Goal: Task Accomplishment & Management: Use online tool/utility

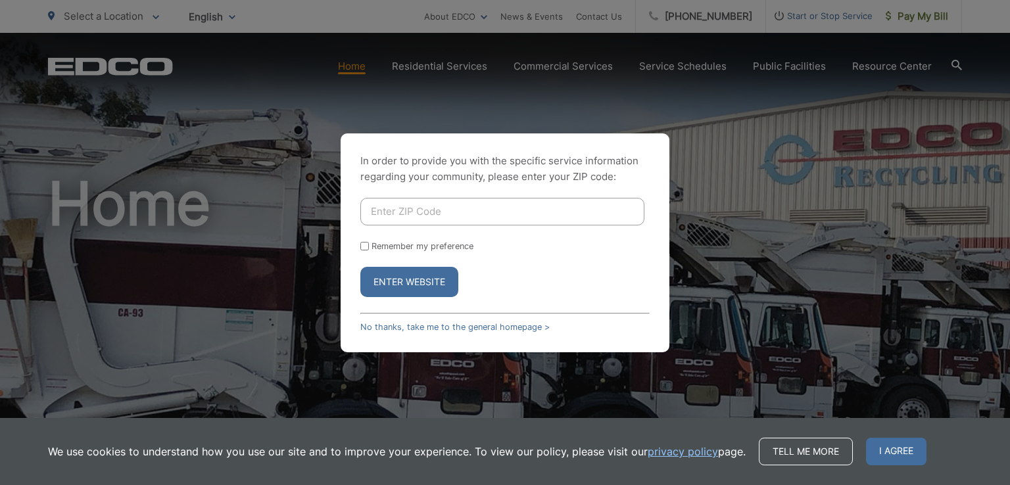
click at [429, 283] on button "Enter Website" at bounding box center [409, 282] width 98 height 30
click at [402, 214] on input "Enter ZIP Code" at bounding box center [502, 212] width 284 height 28
type input "91935"
click at [427, 288] on button "Enter Website" at bounding box center [409, 282] width 98 height 30
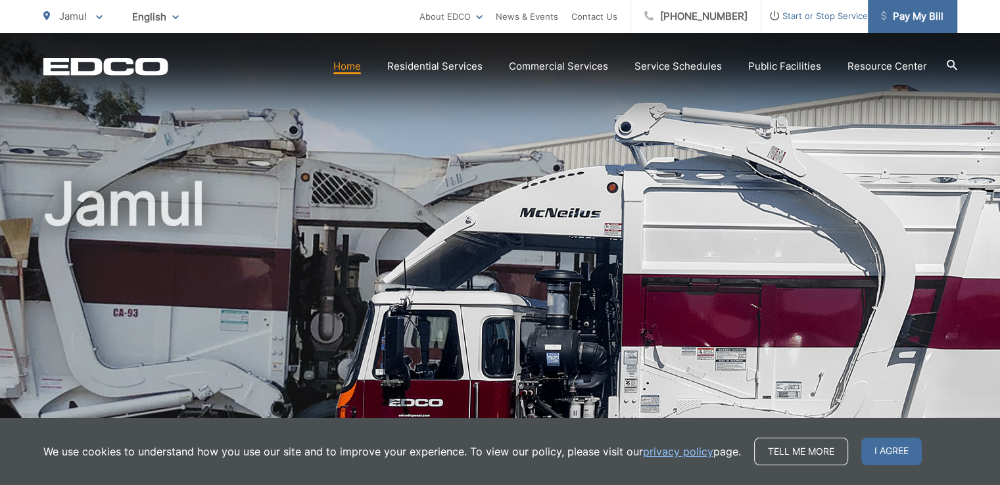
click at [922, 14] on span "Pay My Bill" at bounding box center [912, 17] width 62 height 16
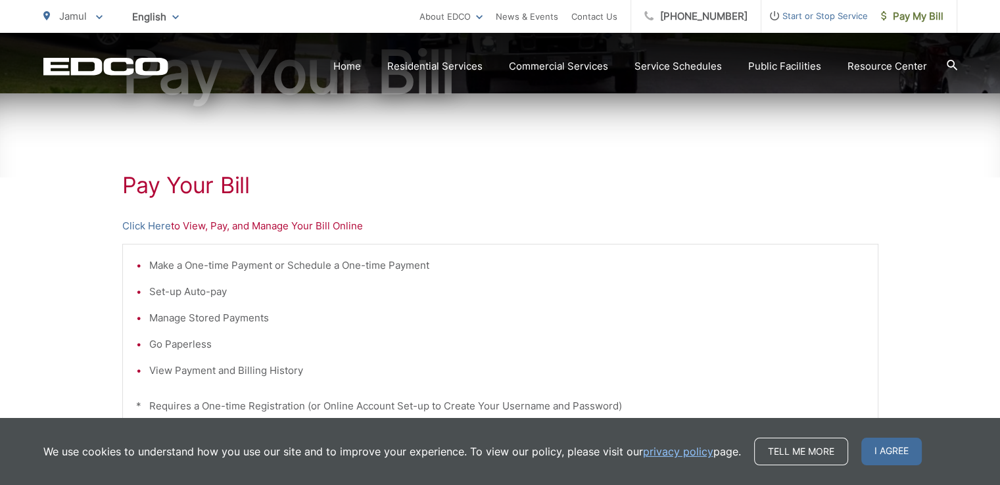
scroll to position [237, 0]
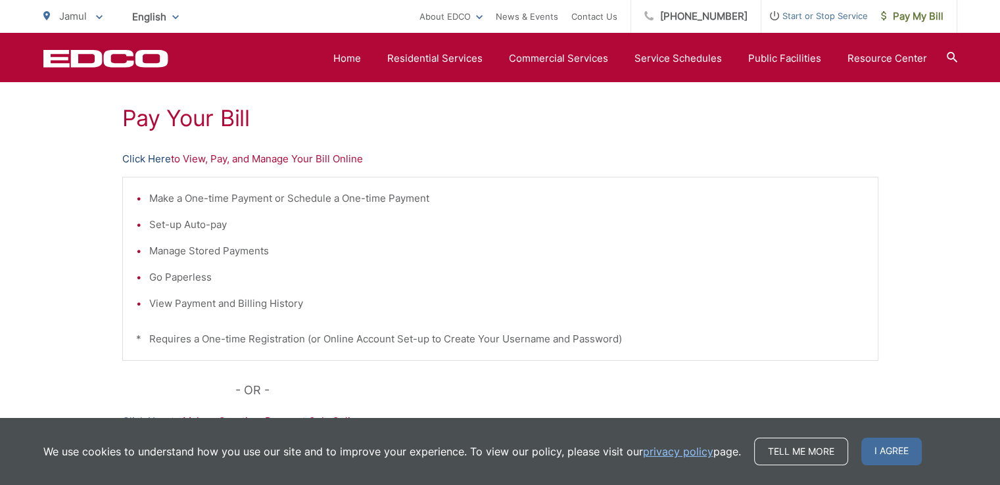
click at [143, 158] on link "Click Here" at bounding box center [146, 159] width 49 height 16
